Goal: Information Seeking & Learning: Check status

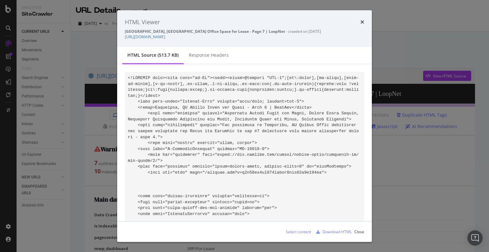
scroll to position [54285, 0]
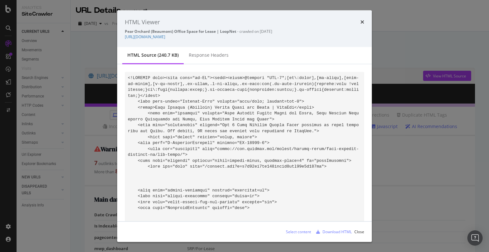
scroll to position [21153, 0]
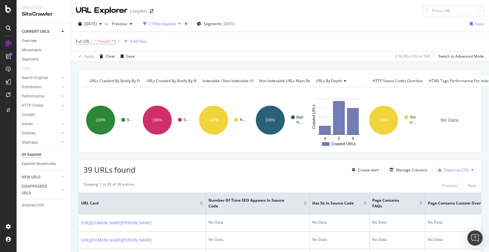
scroll to position [573, 0]
